Goal: Browse casually

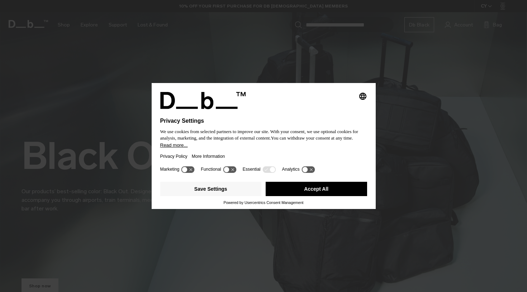
click at [325, 190] on button "Accept All" at bounding box center [316, 189] width 101 height 14
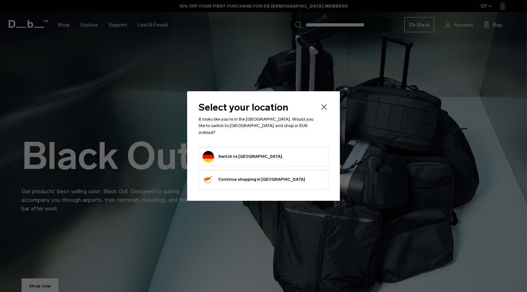
click at [257, 157] on form "Switch to Germany" at bounding box center [264, 156] width 122 height 11
click at [235, 151] on button "Switch to Germany" at bounding box center [243, 156] width 80 height 11
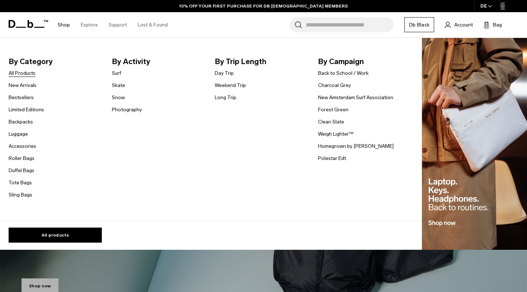
click at [23, 74] on link "All Products" at bounding box center [22, 74] width 27 height 8
